Goal: Transaction & Acquisition: Book appointment/travel/reservation

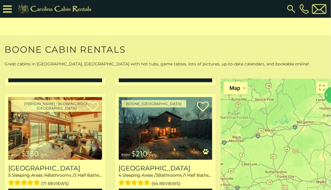
scroll to position [1320, 0]
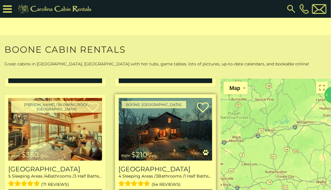
click at [177, 125] on img at bounding box center [166, 129] width 94 height 63
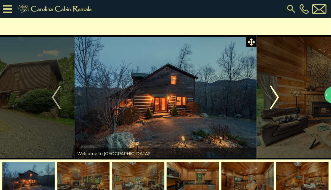
click at [276, 98] on img "Next" at bounding box center [275, 98] width 9 height 24
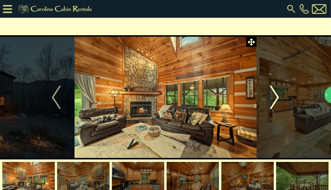
click at [275, 101] on img "Next" at bounding box center [275, 98] width 9 height 24
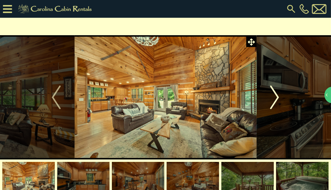
click at [278, 104] on img "Next" at bounding box center [275, 98] width 9 height 24
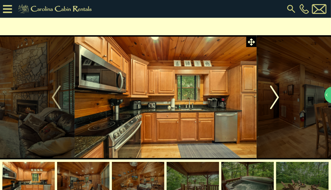
click at [274, 103] on img "Next" at bounding box center [275, 98] width 9 height 24
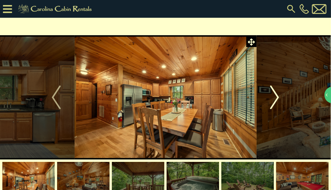
click at [273, 99] on img "Next" at bounding box center [275, 98] width 9 height 24
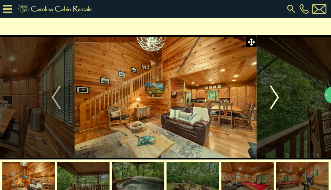
click at [278, 99] on img "Next" at bounding box center [275, 98] width 9 height 24
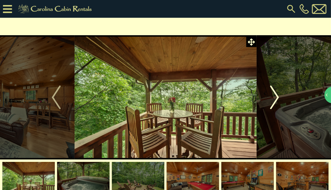
click at [277, 104] on img "Next" at bounding box center [275, 98] width 9 height 24
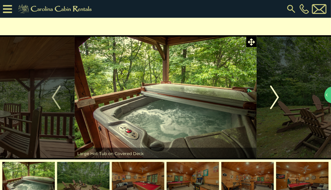
click at [277, 102] on img "Next" at bounding box center [275, 98] width 9 height 24
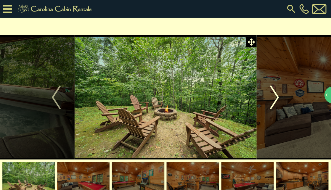
click at [275, 101] on img "Next" at bounding box center [275, 98] width 9 height 24
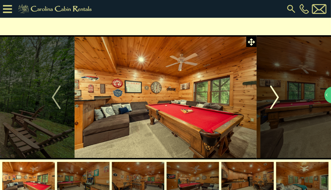
click at [275, 102] on img "Next" at bounding box center [275, 98] width 9 height 24
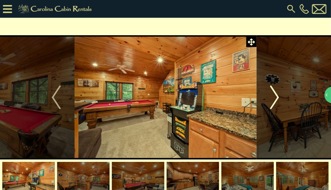
click at [272, 104] on img "Next" at bounding box center [275, 98] width 9 height 24
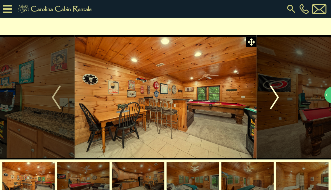
click at [273, 106] on img "Next" at bounding box center [275, 98] width 9 height 24
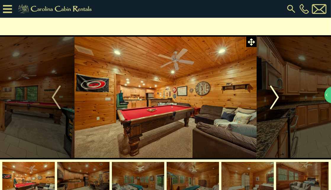
click at [270, 107] on button "Next" at bounding box center [275, 97] width 36 height 125
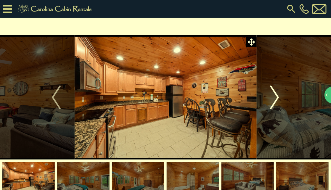
click at [271, 104] on img "Next" at bounding box center [275, 98] width 9 height 24
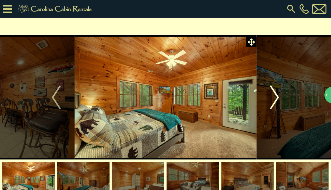
click at [281, 101] on button "Next" at bounding box center [275, 97] width 36 height 125
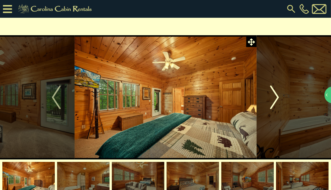
click at [277, 101] on img "Next" at bounding box center [275, 98] width 9 height 24
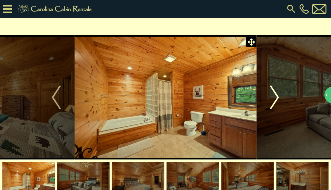
click at [278, 103] on img "Next" at bounding box center [275, 98] width 9 height 24
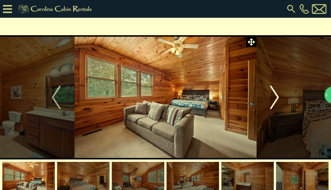
click at [279, 101] on img "Next" at bounding box center [275, 98] width 9 height 24
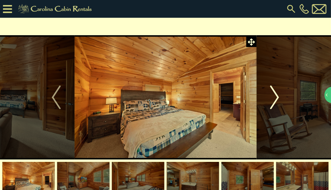
click at [274, 101] on img "Next" at bounding box center [275, 98] width 9 height 24
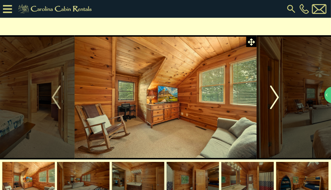
click at [277, 100] on img "Next" at bounding box center [275, 98] width 9 height 24
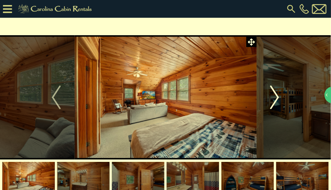
click at [274, 98] on img "Next" at bounding box center [275, 98] width 9 height 24
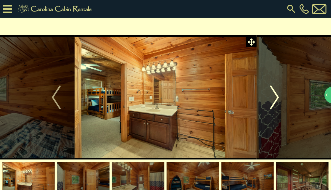
click at [280, 106] on button "Next" at bounding box center [275, 97] width 36 height 125
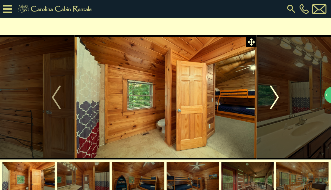
click at [273, 100] on img "Next" at bounding box center [275, 98] width 9 height 24
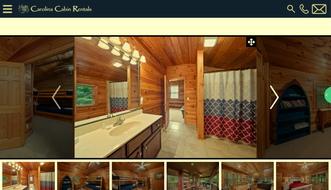
click at [272, 102] on img "Next" at bounding box center [275, 98] width 9 height 24
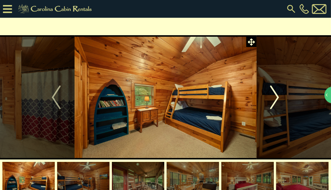
click at [271, 103] on img "Next" at bounding box center [275, 98] width 9 height 24
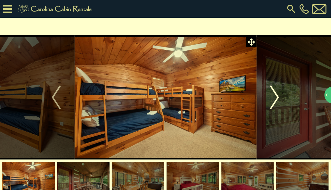
click at [270, 102] on button "Next" at bounding box center [275, 97] width 36 height 125
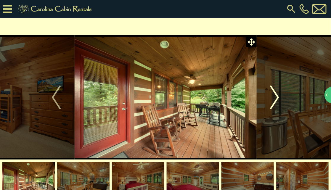
click at [273, 100] on img "Next" at bounding box center [275, 98] width 9 height 24
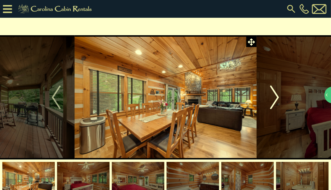
click at [276, 101] on img "Next" at bounding box center [275, 98] width 9 height 24
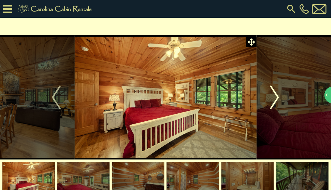
click at [276, 101] on img "Next" at bounding box center [275, 98] width 9 height 24
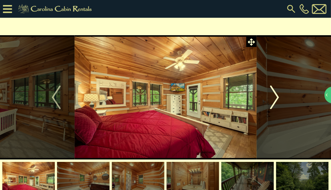
click at [271, 105] on img "Next" at bounding box center [275, 98] width 9 height 24
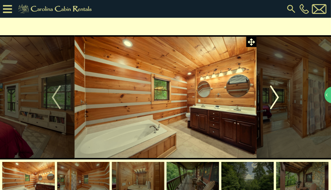
click at [273, 102] on img "Next" at bounding box center [275, 98] width 9 height 24
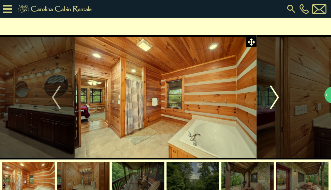
click at [275, 103] on img "Next" at bounding box center [275, 98] width 9 height 24
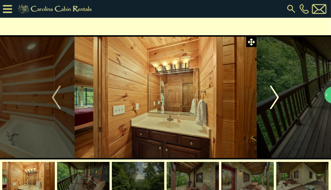
click at [275, 103] on img "Next" at bounding box center [275, 98] width 9 height 24
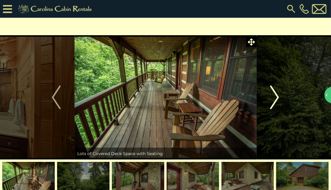
click at [273, 99] on img "Next" at bounding box center [275, 98] width 9 height 24
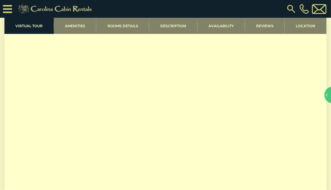
scroll to position [221, 0]
click at [308, 23] on link "Location" at bounding box center [306, 26] width 42 height 16
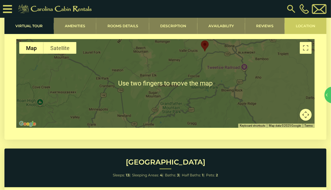
scroll to position [1231, 0]
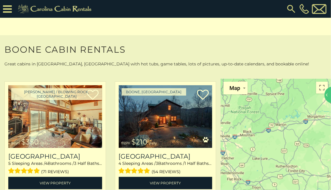
scroll to position [1326, 0]
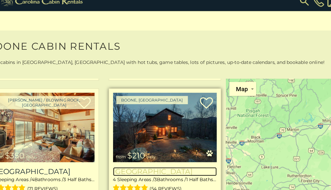
click at [169, 159] on h3 "[GEOGRAPHIC_DATA]" at bounding box center [166, 163] width 94 height 8
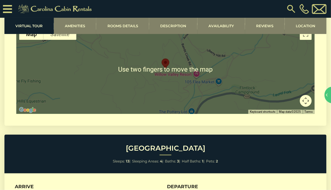
scroll to position [1247, 0]
